Goal: Find specific page/section: Find specific page/section

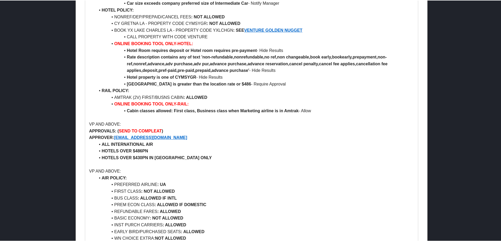
scroll to position [288, 0]
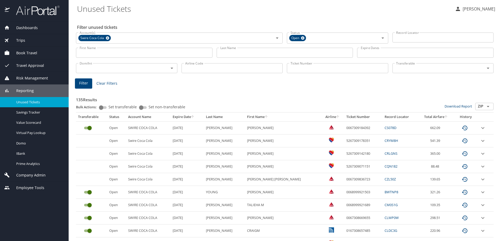
click at [20, 91] on span "Reporting" at bounding box center [22, 91] width 24 height 6
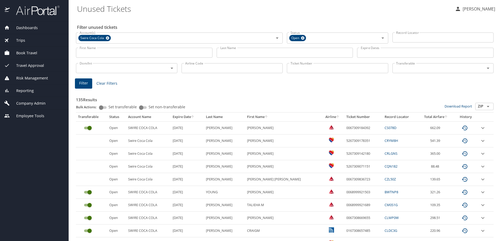
click at [20, 91] on span "Reporting" at bounding box center [22, 91] width 24 height 6
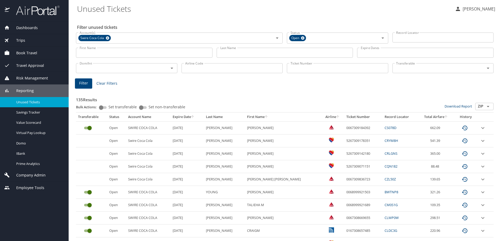
click at [23, 91] on span "Reporting" at bounding box center [22, 91] width 24 height 6
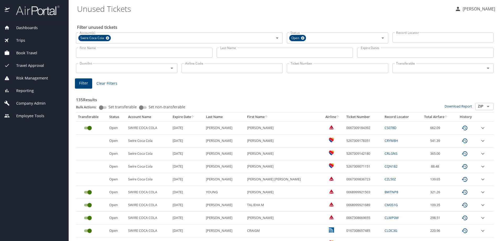
drag, startPoint x: 25, startPoint y: 101, endPoint x: 67, endPoint y: 87, distance: 44.1
click at [26, 102] on span "Company Admin" at bounding box center [28, 103] width 36 height 6
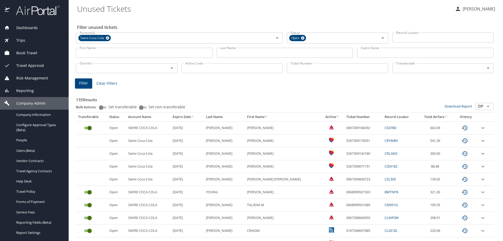
click at [57, 101] on div "Company Admin" at bounding box center [34, 103] width 60 height 6
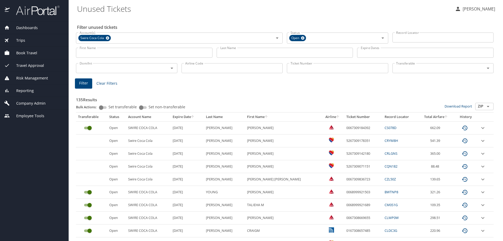
drag, startPoint x: 114, startPoint y: 29, endPoint x: 118, endPoint y: 12, distance: 17.9
click at [114, 26] on div "Filter unused tickets Account(s) Swire Coca Cola Account(s) Status Open Status …" at bounding box center [285, 237] width 417 height 441
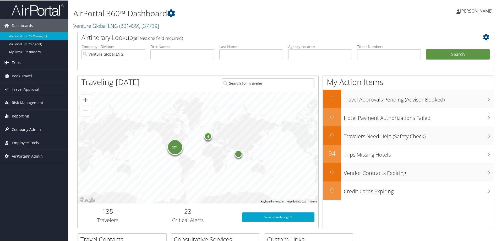
click at [20, 128] on span "Company Admin" at bounding box center [26, 128] width 29 height 13
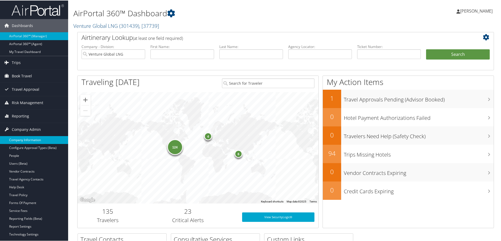
click at [27, 142] on link "Company Information" at bounding box center [34, 139] width 68 height 8
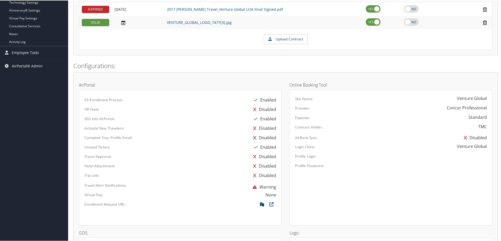
scroll to position [262, 0]
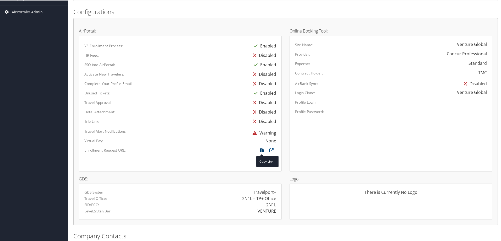
click at [257, 151] on icon at bounding box center [261, 150] width 9 height 7
